Goal: Task Accomplishment & Management: Complete application form

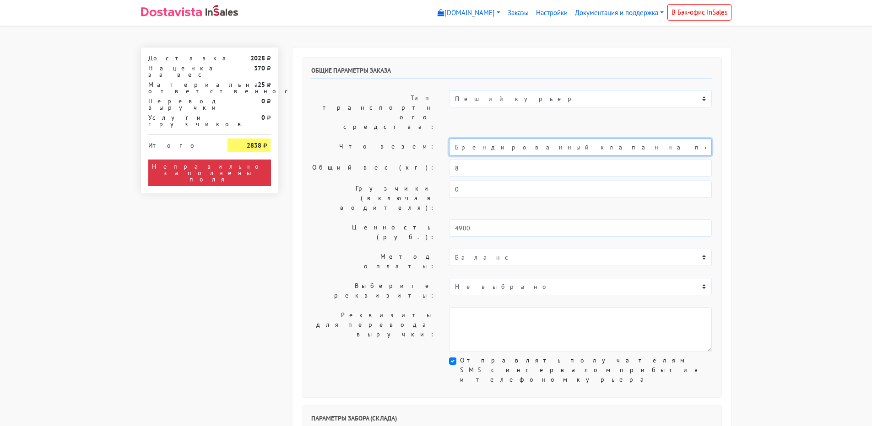
click at [456, 139] on input "Брендированный клапан на печенье" at bounding box center [580, 147] width 263 height 17
drag, startPoint x: 615, startPoint y: 117, endPoint x: 531, endPoint y: 122, distance: 83.4
click at [531, 139] on input "Короб: 30*30*30 см , 2 кг // Брендированный клапан на печенье" at bounding box center [580, 147] width 263 height 17
type input "Короб: 30*30*30 см , 2 кг // Печенье"
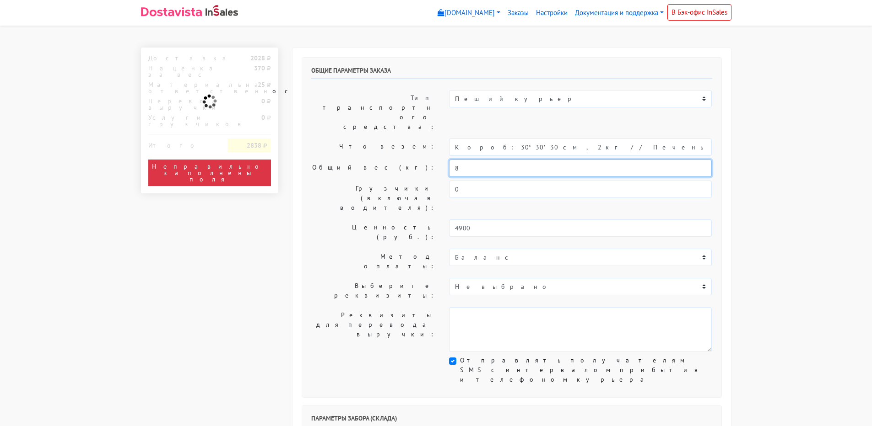
drag, startPoint x: 461, startPoint y: 142, endPoint x: 434, endPoint y: 140, distance: 27.1
click at [436, 160] on div "Общий вес (кг): 8" at bounding box center [511, 168] width 415 height 17
type input "2"
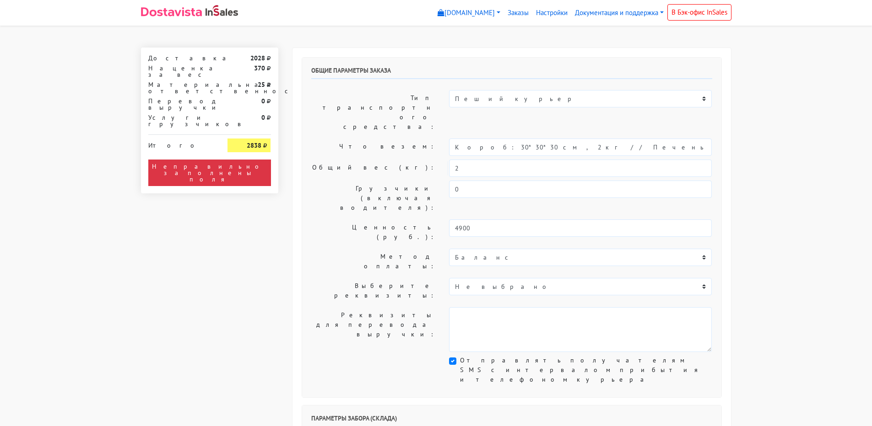
click at [349, 130] on div "Общие параметры заказа Тип транспортного средства: Пеший курьер Легковой автомо…" at bounding box center [511, 228] width 419 height 340
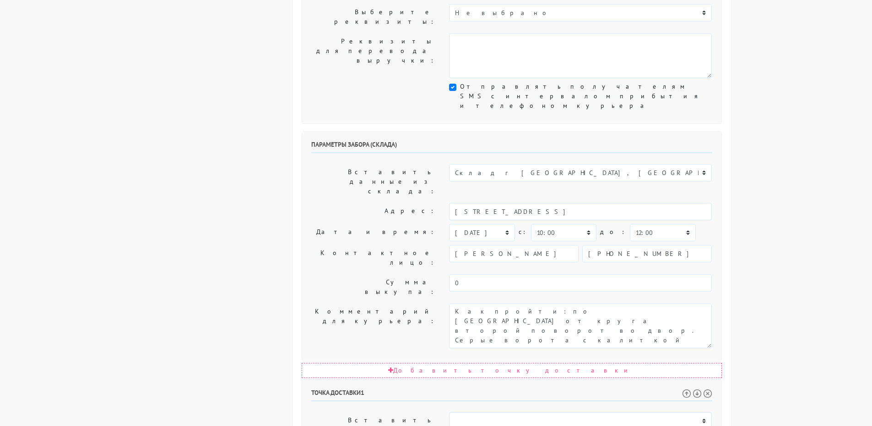
scroll to position [275, 0]
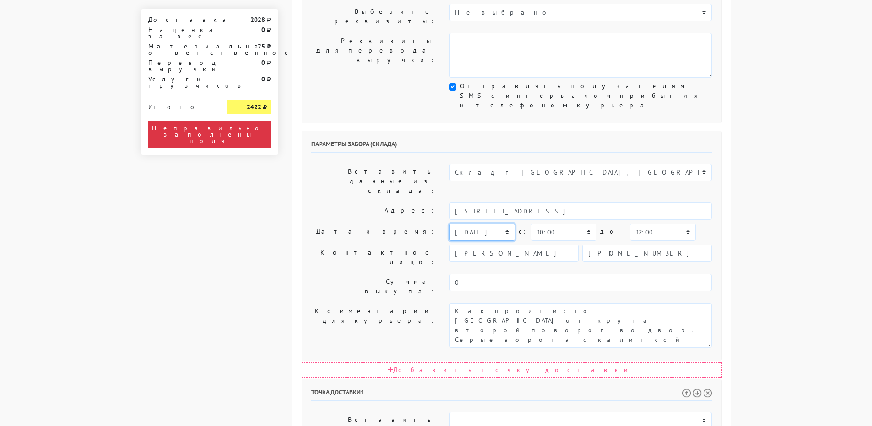
click at [465, 224] on select "[DATE] [DATE] [DATE] [DATE] [DATE] [DATE] [DATE] [DATE] [DATE]" at bounding box center [481, 232] width 65 height 17
select select "[DATE]"
click at [449, 224] on select "[DATE] [DATE] [DATE] [DATE] [DATE] [DATE] [DATE] [DATE] [DATE]" at bounding box center [481, 232] width 65 height 17
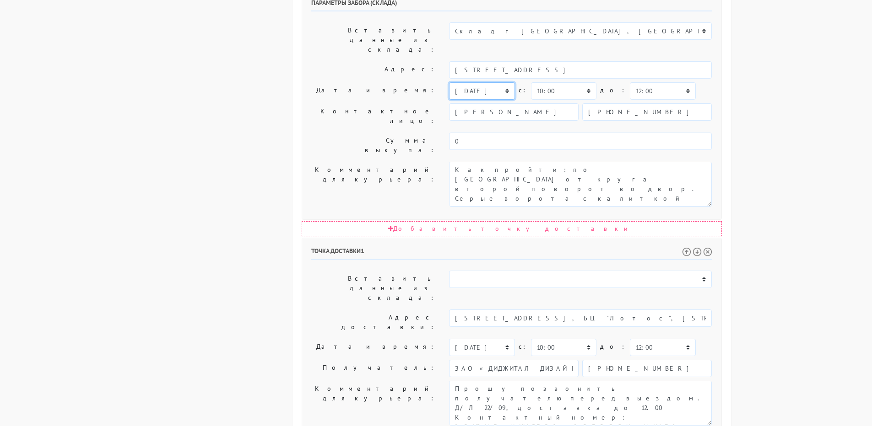
scroll to position [418, 0]
click at [473, 337] on select "[DATE] [DATE] [DATE] [DATE] [DATE] [DATE] [DATE] [DATE] [DATE] [DATE] [DATE] [D…" at bounding box center [481, 345] width 65 height 17
select select "[DATE]"
click at [449, 337] on select "[DATE] [DATE] [DATE] [DATE] [DATE] [DATE] [DATE] [DATE] [DATE] [DATE] [DATE] [D…" at bounding box center [481, 345] width 65 height 17
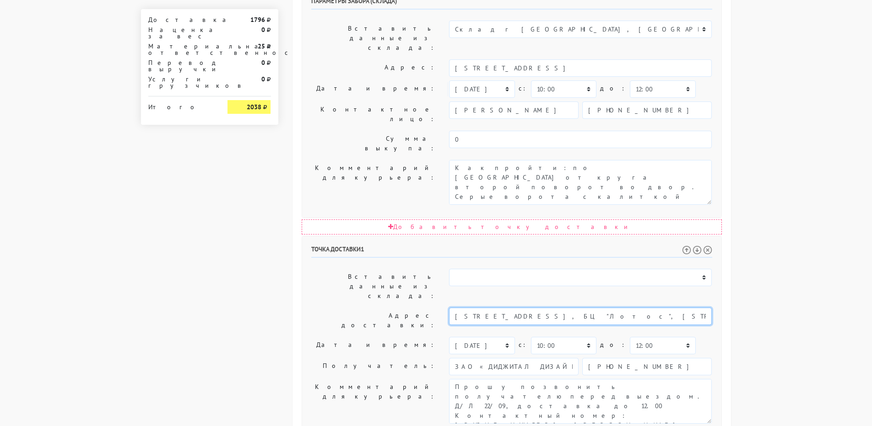
click at [564, 308] on input "[STREET_ADDRESS], БЦ "Лотос", [STREET_ADDRESS] (Контактный номер: [PHONE_NUMBER…" at bounding box center [580, 316] width 263 height 17
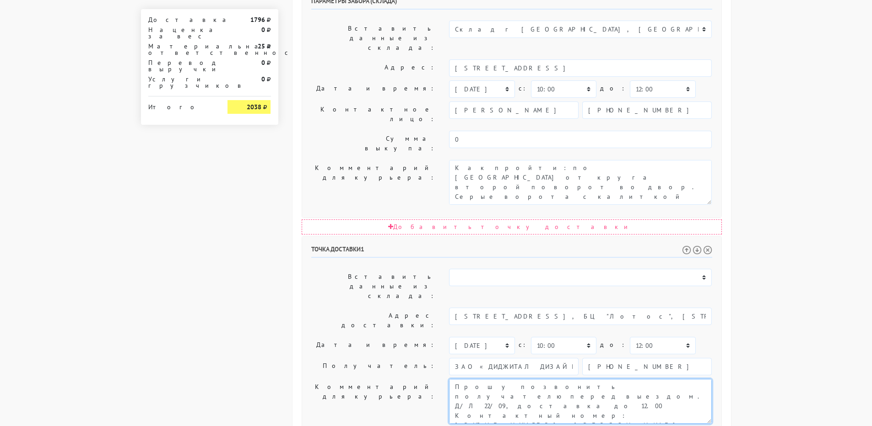
drag, startPoint x: 589, startPoint y: 239, endPoint x: 619, endPoint y: 239, distance: 29.7
click at [619, 379] on textarea "Прошу позвонить получателю перед выездом. Д/Л 22/09, доставка до 12.00 Контактн…" at bounding box center [580, 401] width 263 height 45
click at [649, 379] on textarea "Прошу позвонить получателю перед выездом. Д/Л 22/09, доставка до 12.00 Контактн…" at bounding box center [580, 401] width 263 height 45
click at [553, 379] on textarea "Прошу позвонить получателю перед выездом. Д/Л 22/09, доставка до 12.00 Контактн…" at bounding box center [580, 401] width 263 height 45
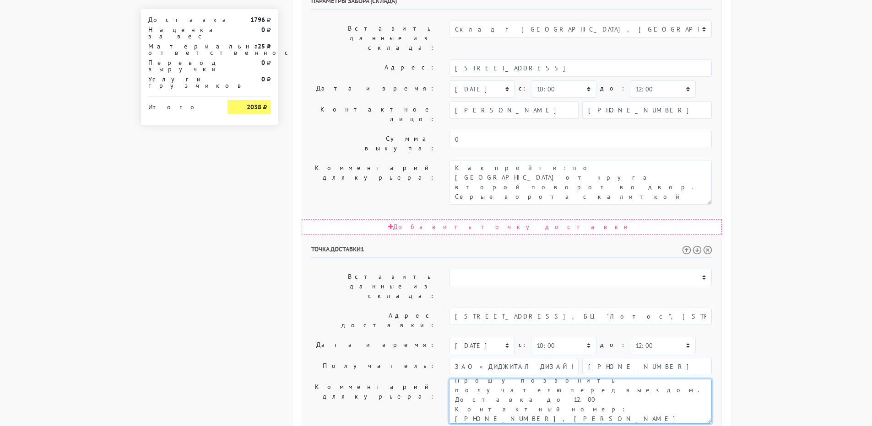
click at [580, 379] on textarea "Прошу позвонить получателю перед выездом. Д/Л 22/09, доставка до 12.00 Контактн…" at bounding box center [580, 401] width 263 height 45
click at [521, 379] on textarea "Прошу позвонить получателю перед выездом. Д/Л 22/09, доставка до 12.00 Контактн…" at bounding box center [580, 401] width 263 height 45
type textarea "Прошу позвонить получателю перед выездом. Доставка до 12.00 Контактный номер: […"
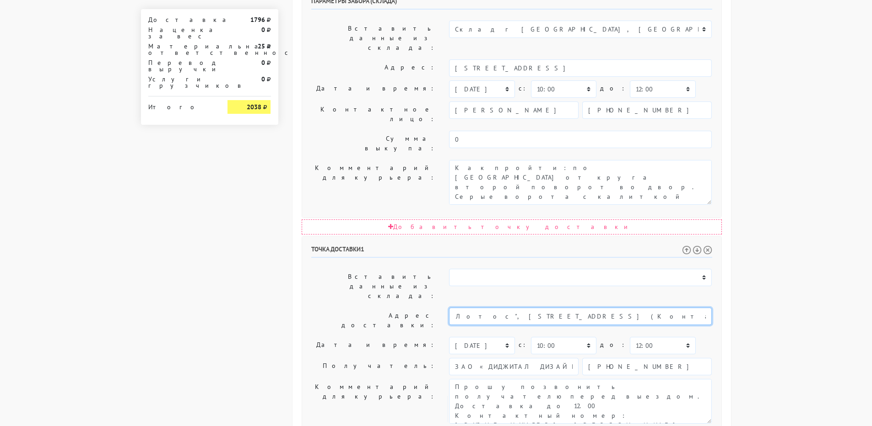
scroll to position [0, 291]
drag, startPoint x: 618, startPoint y: 178, endPoint x: 755, endPoint y: 188, distance: 137.1
click at [755, 188] on body "[DOMAIN_NAME] [DOMAIN_NAME] Выйти Заказы Настройки 0" at bounding box center [436, 94] width 872 height 1024
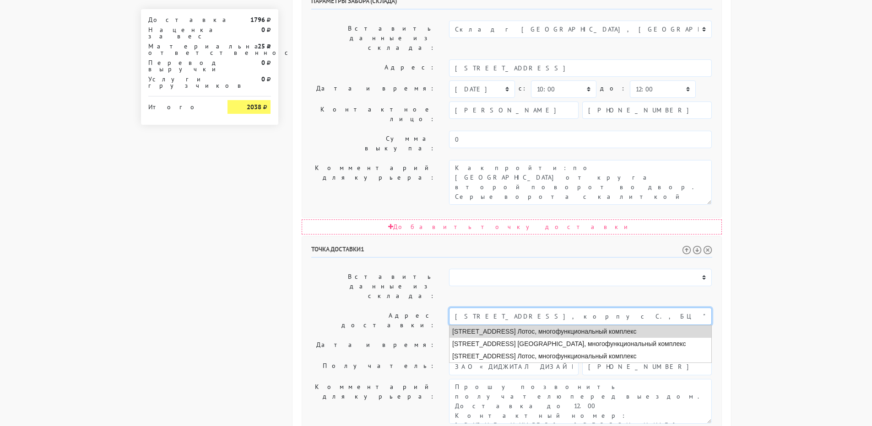
click at [615, 326] on li "[STREET_ADDRESS] Лотос, многофункциональный комплекс" at bounding box center [580, 332] width 262 height 12
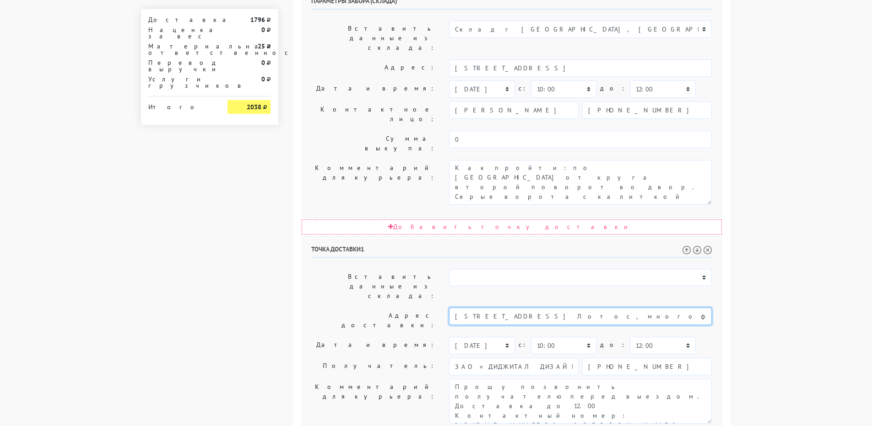
type input "[STREET_ADDRESS] Лотос, многофункциональный комплекс"
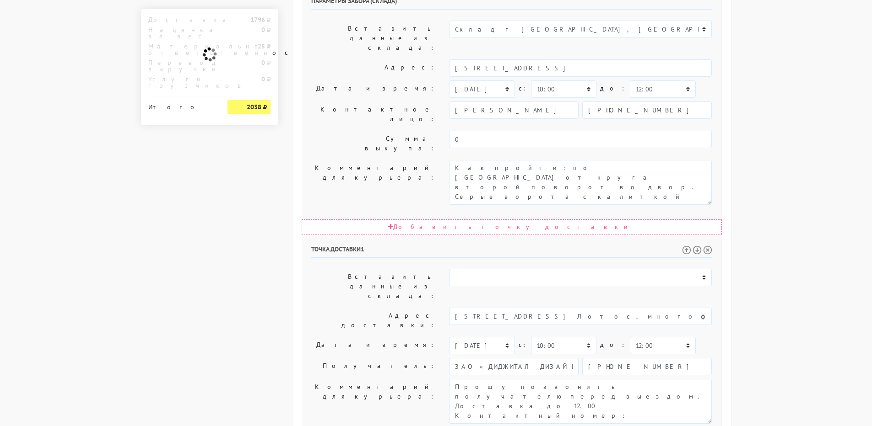
click at [332, 337] on label "Дата и время:" at bounding box center [373, 345] width 138 height 17
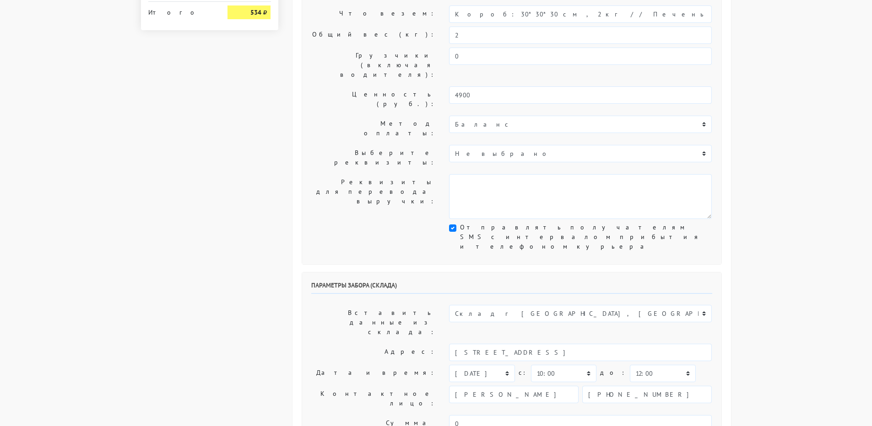
scroll to position [143, 0]
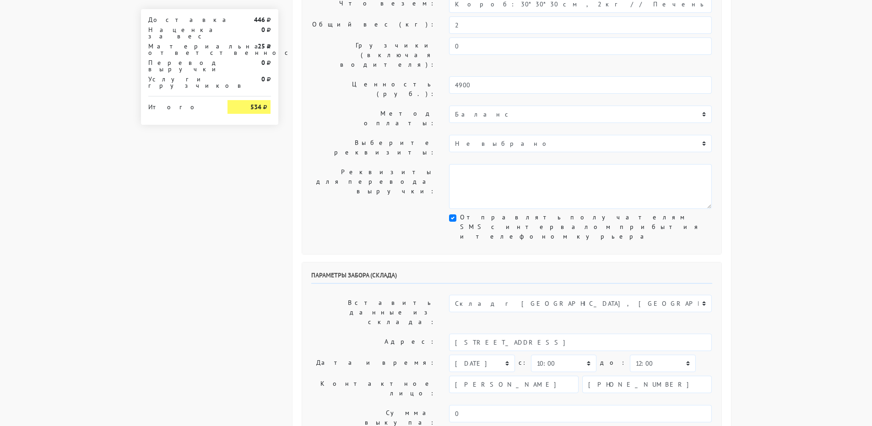
type textarea "Заказ 31688. доставить получателю до 12.00. Как пройти: по [GEOGRAPHIC_DATA] от…"
click at [311, 355] on label "Дата и время:" at bounding box center [373, 363] width 138 height 17
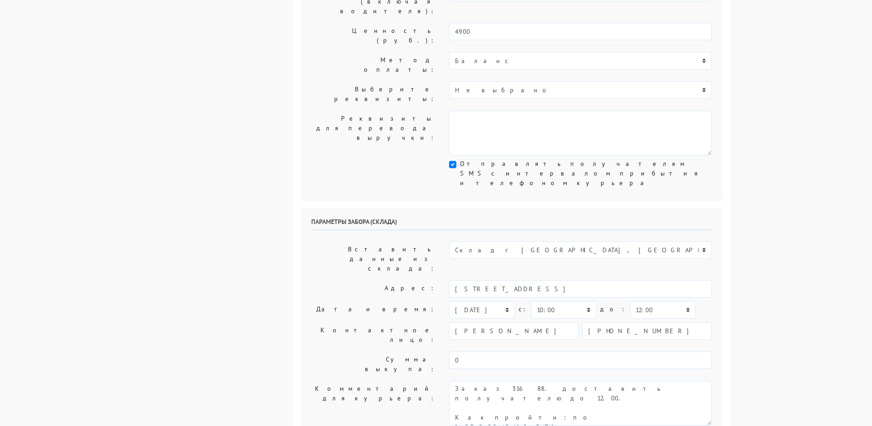
scroll to position [229, 0]
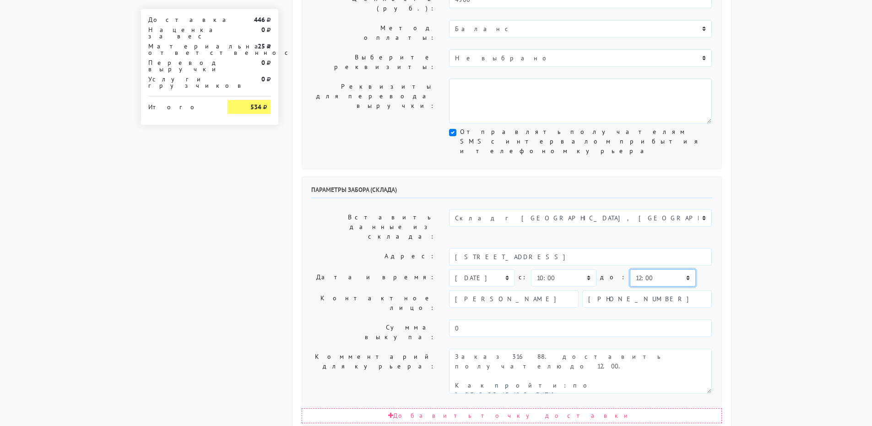
click at [631, 270] on select "00:00 00:30 01:00 01:30 02:00 02:30 03:00 03:30 04:00 04:30 05:00 05:30 06:00 0…" at bounding box center [662, 278] width 65 height 17
click at [630, 270] on select "00:00 00:30 01:00 01:30 02:00 02:30 03:00 03:30 04:00 04:30 05:00 05:30 06:00 0…" at bounding box center [662, 278] width 65 height 17
select select "10:30"
click at [630, 270] on select "00:00 00:30 01:00 01:30 02:00 02:30 03:00 03:30 04:00 04:30 05:00 05:30 06:00 0…" at bounding box center [662, 278] width 65 height 17
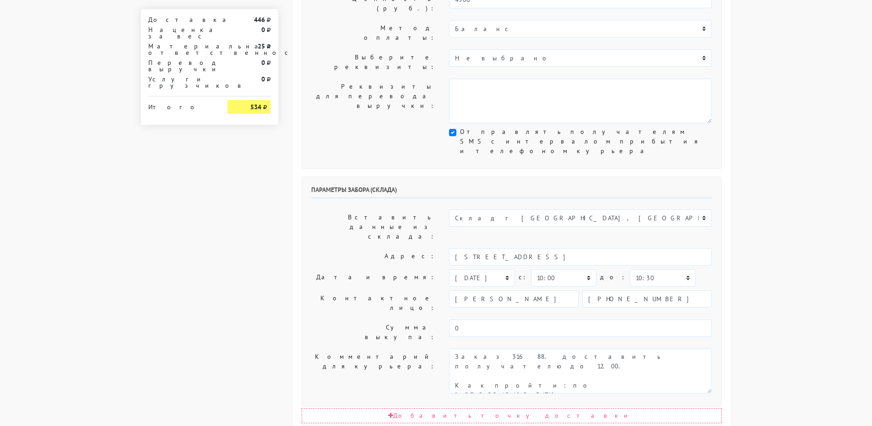
click at [352, 270] on label "Дата и время:" at bounding box center [373, 278] width 138 height 17
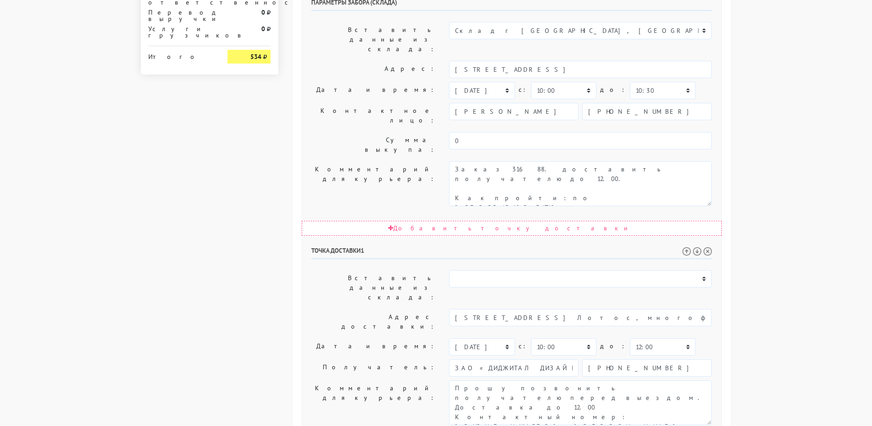
scroll to position [418, 0]
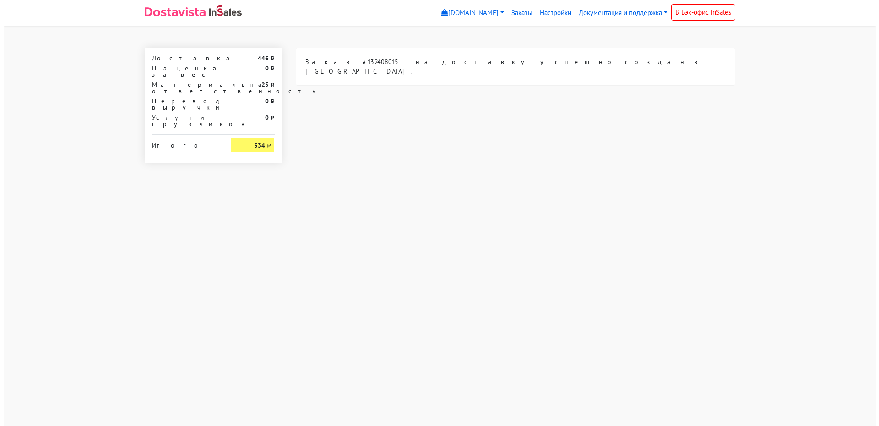
scroll to position [0, 0]
